Goal: Task Accomplishment & Management: Complete application form

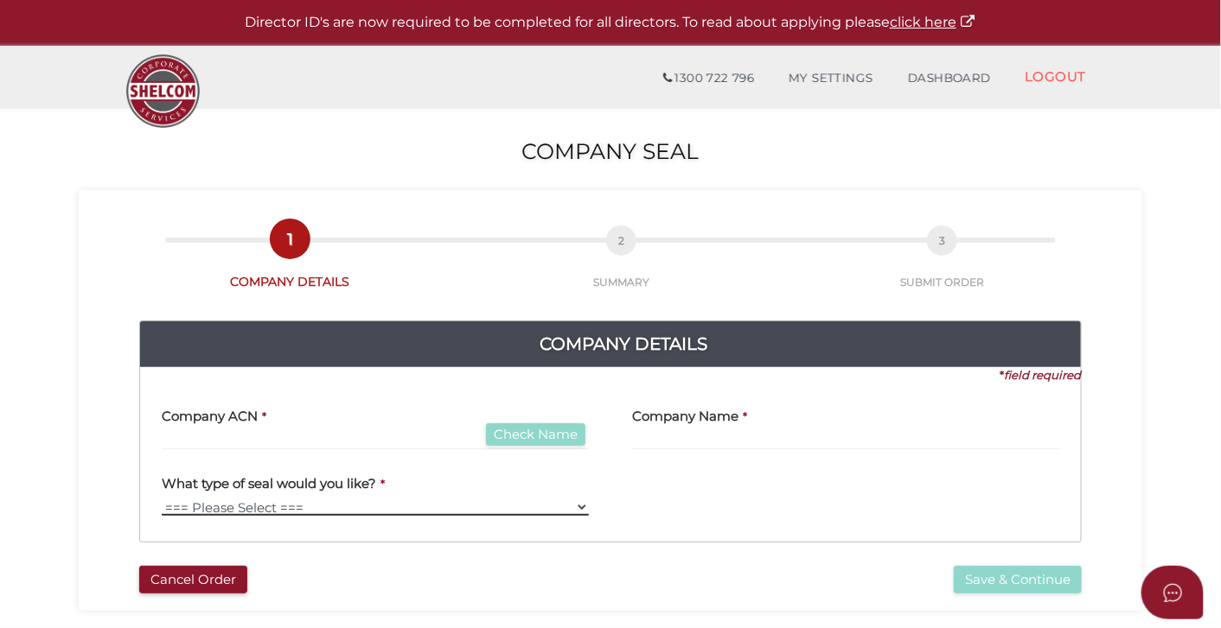
click at [386, 502] on select "=== Please Select === Fold Seal" at bounding box center [375, 507] width 427 height 17
select select "Fold Seal"
click at [162, 499] on select "=== Please Select === Fold Seal" at bounding box center [375, 507] width 427 height 17
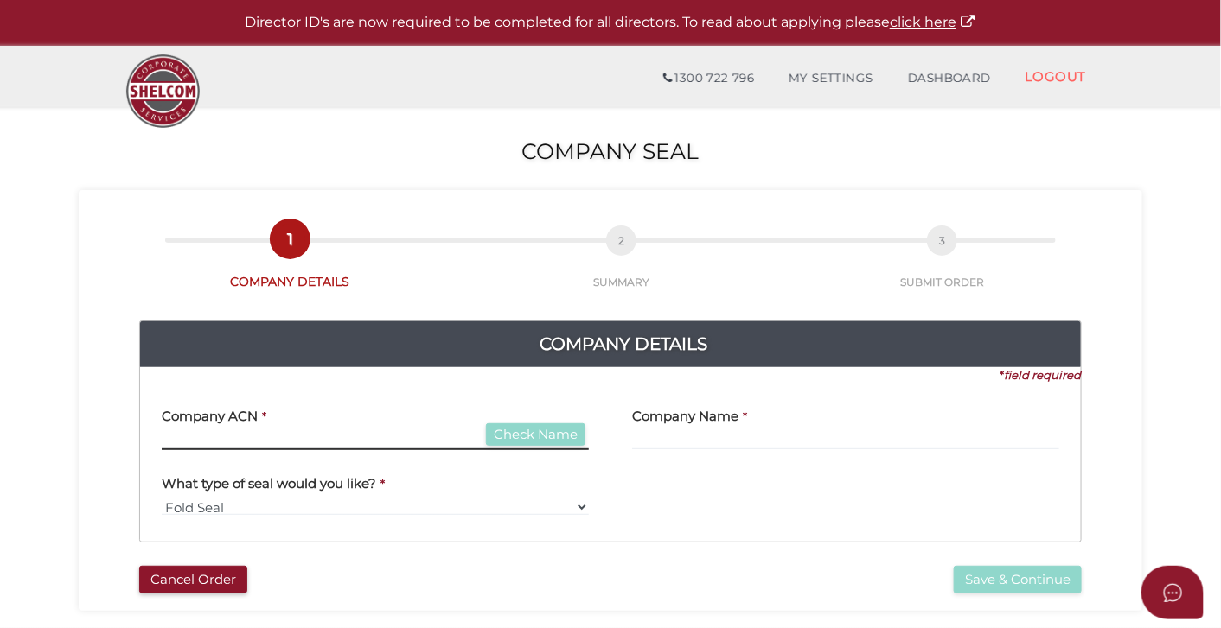
click at [440, 437] on input "text" at bounding box center [375, 440] width 427 height 19
click at [201, 442] on input "7777711" at bounding box center [375, 440] width 427 height 19
type input "777777711"
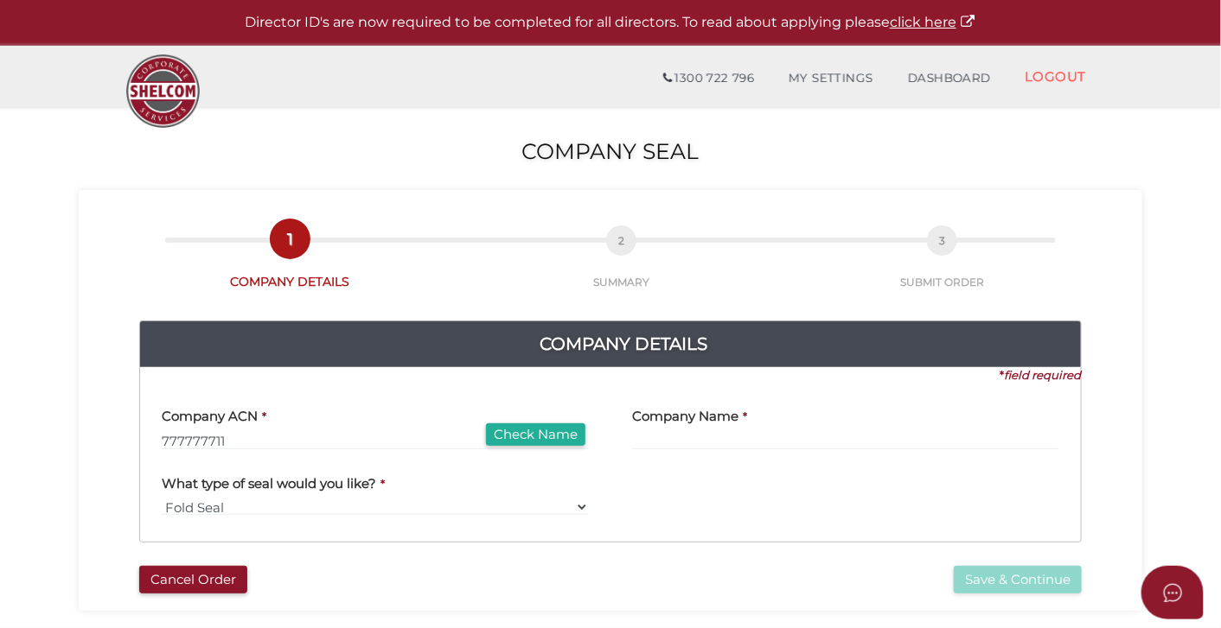
click at [668, 430] on label "Company Name" at bounding box center [685, 414] width 106 height 35
click at [665, 441] on input "text" at bounding box center [845, 440] width 427 height 19
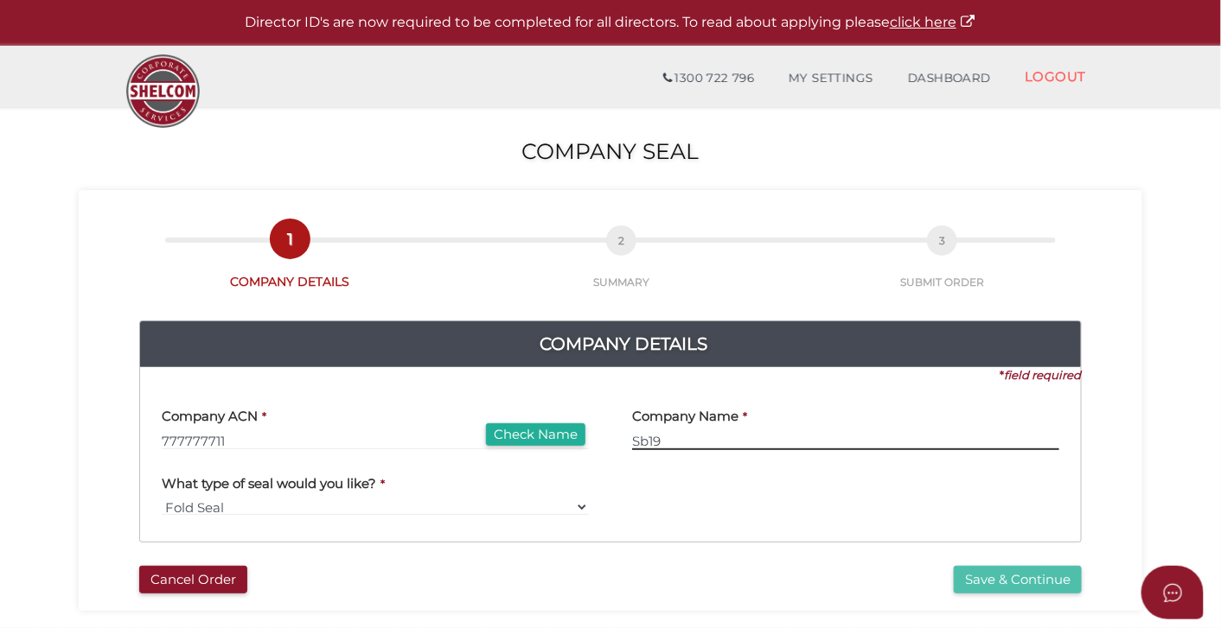
type input "Sb19"
click at [967, 587] on button "Save & Continue" at bounding box center [1017, 580] width 128 height 29
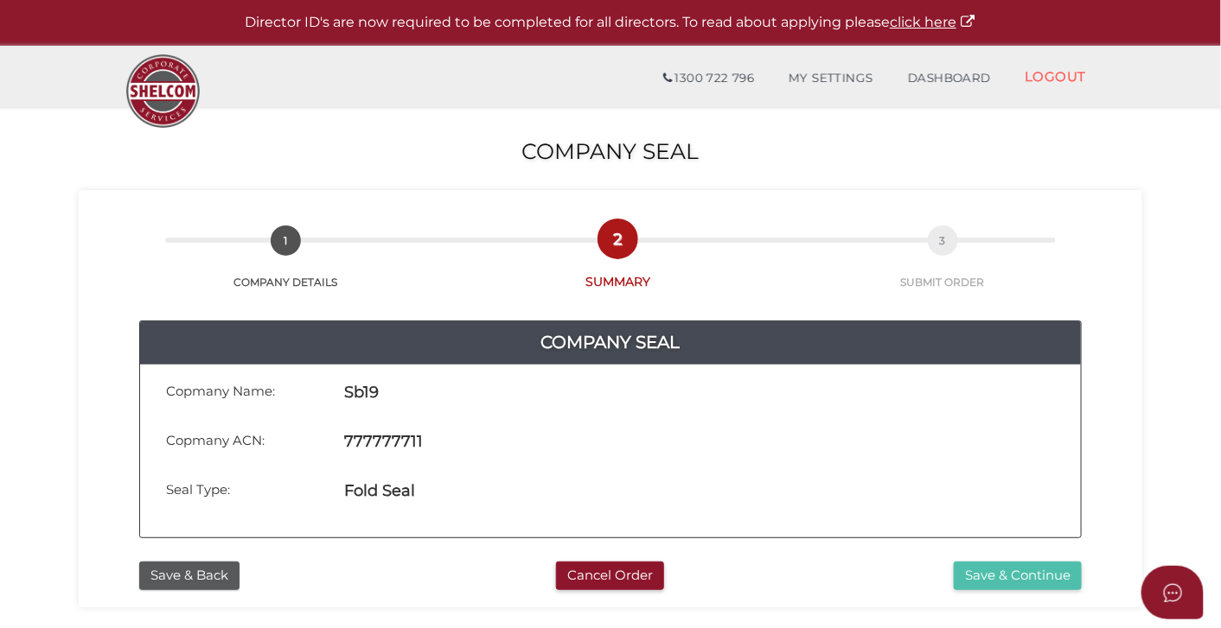
click at [1005, 575] on button "Save & Continue" at bounding box center [1017, 576] width 128 height 29
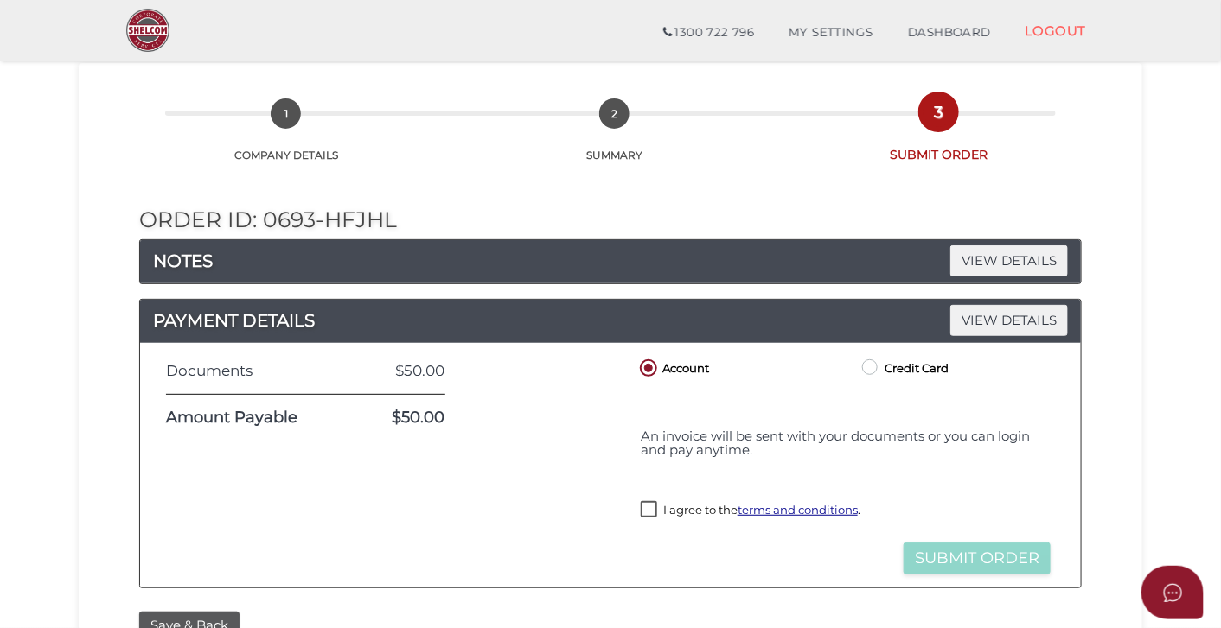
scroll to position [86, 0]
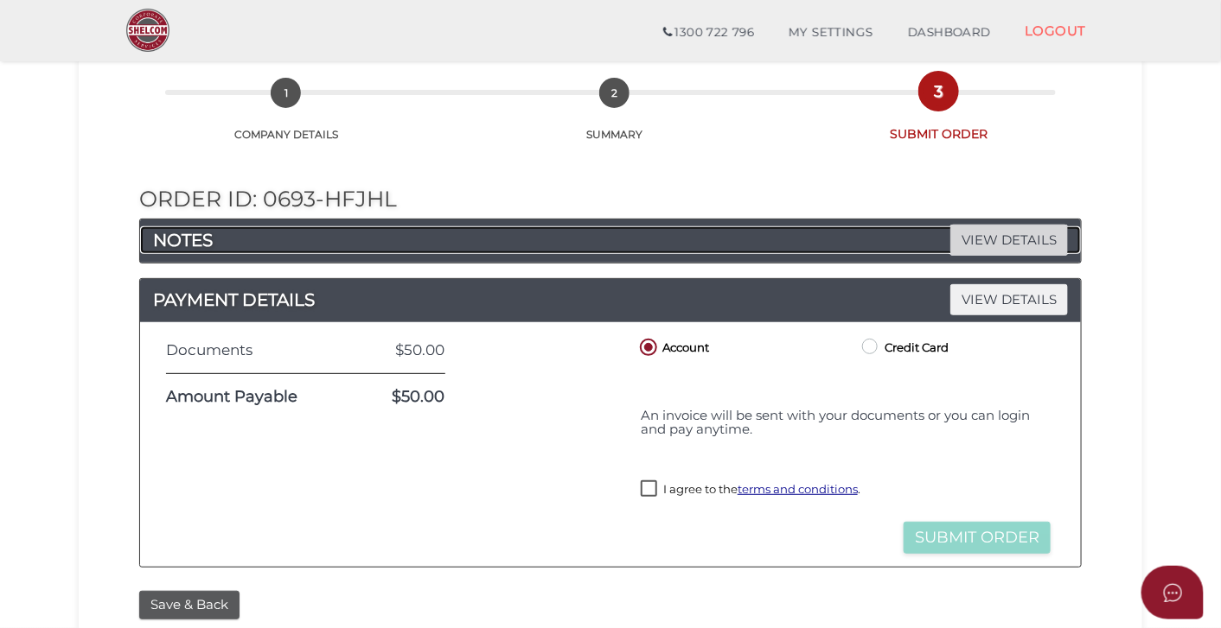
click at [1052, 249] on span "VIEW DETAILS" at bounding box center [1009, 240] width 118 height 30
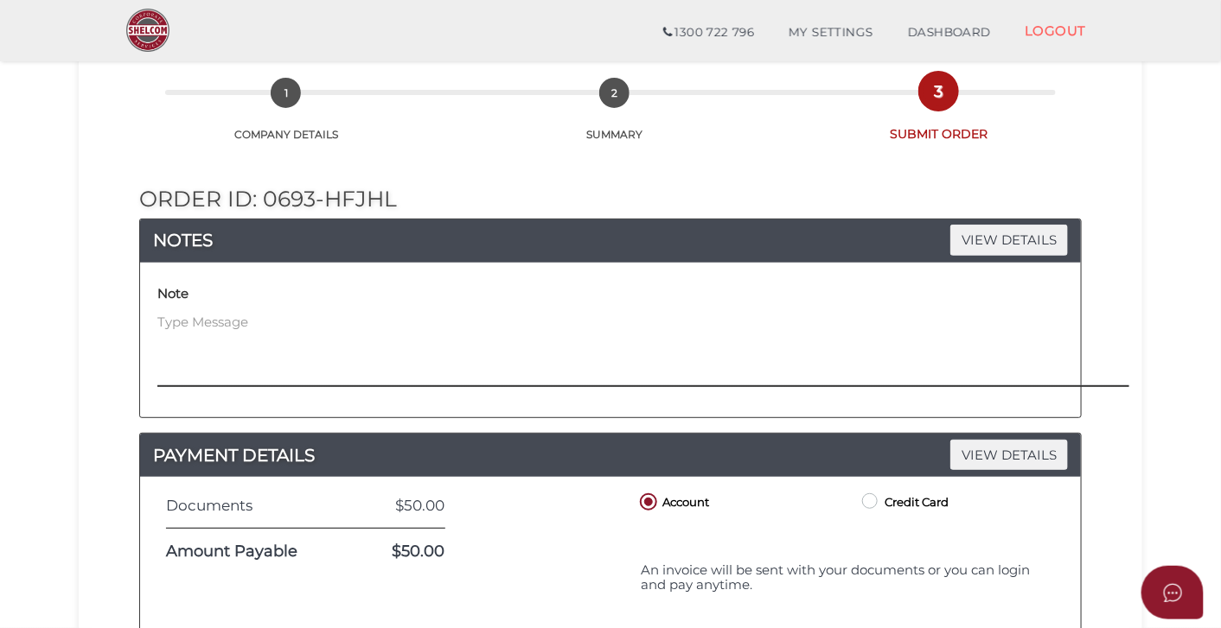
click at [521, 322] on textarea at bounding box center [739, 350] width 1165 height 74
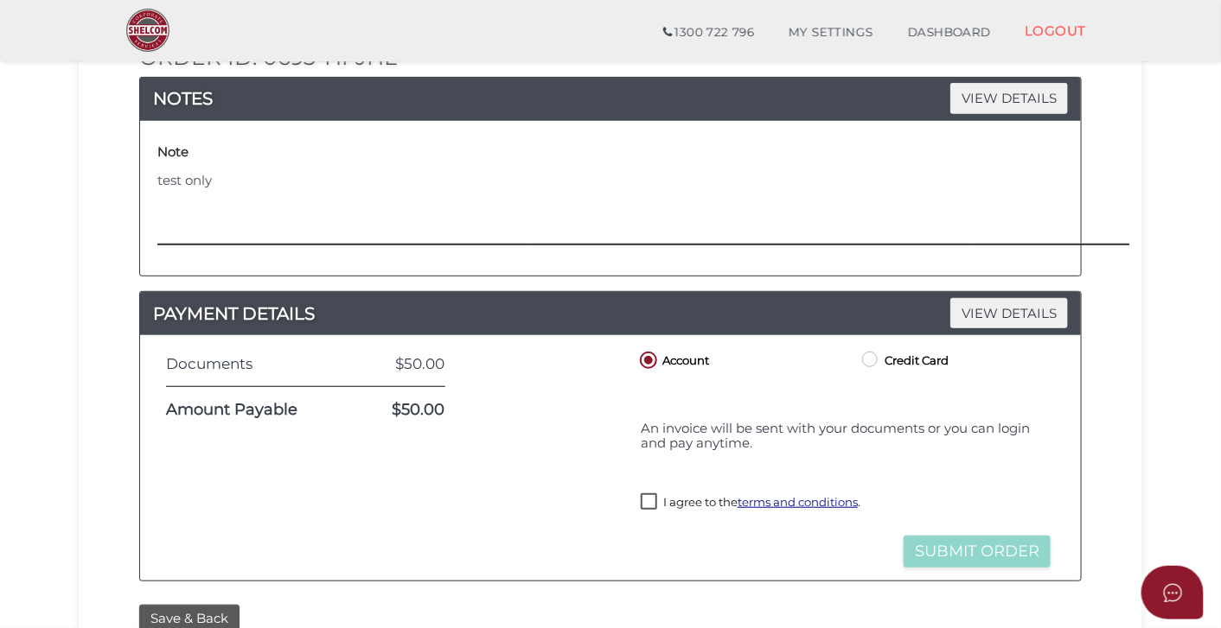
scroll to position [558, 0]
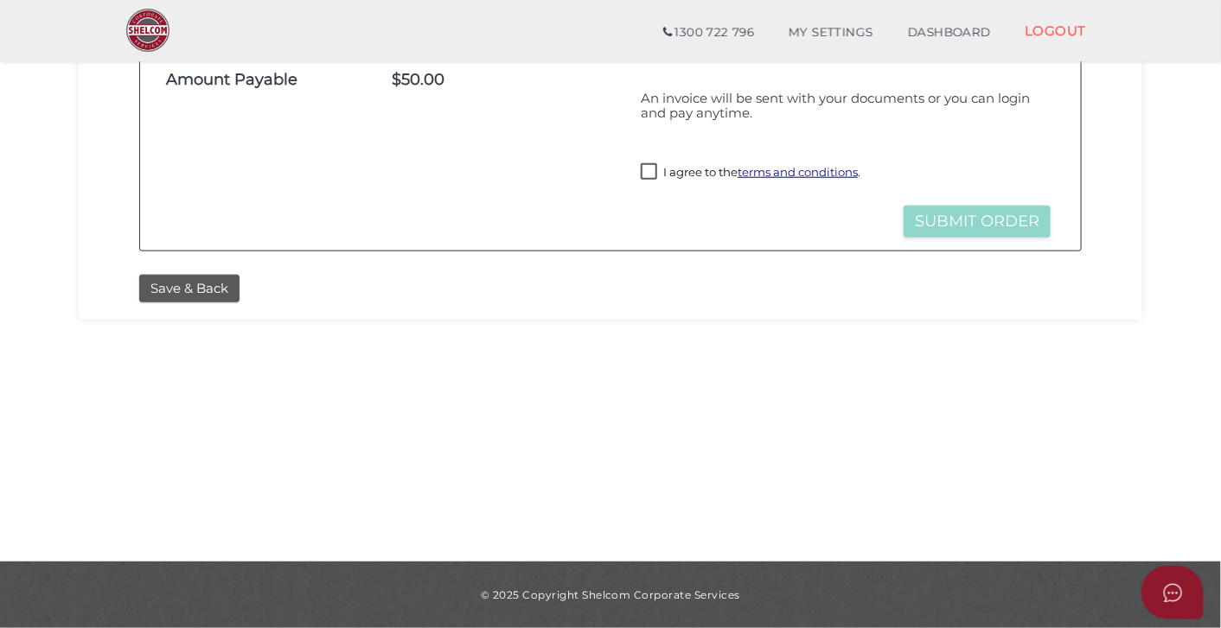
type textarea "test only"
click at [650, 169] on label "I agree to the terms and conditions ." at bounding box center [751, 174] width 220 height 22
checkbox input "true"
click at [946, 220] on button "Submit Order" at bounding box center [976, 222] width 147 height 32
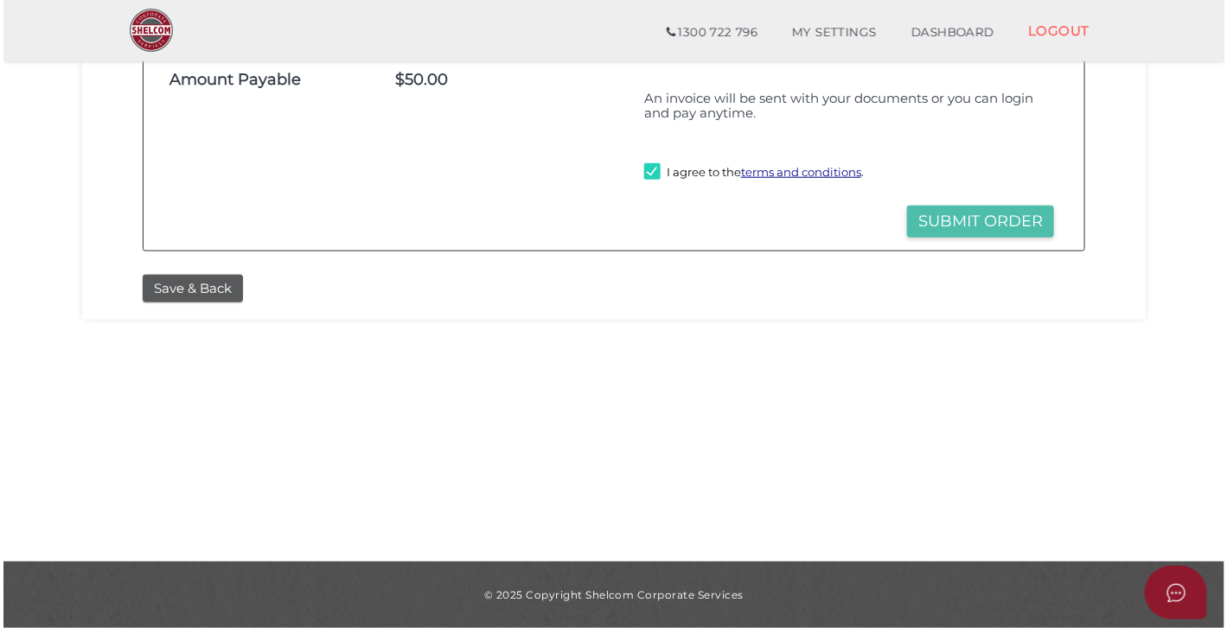
scroll to position [0, 0]
